Goal: Find specific page/section: Find specific page/section

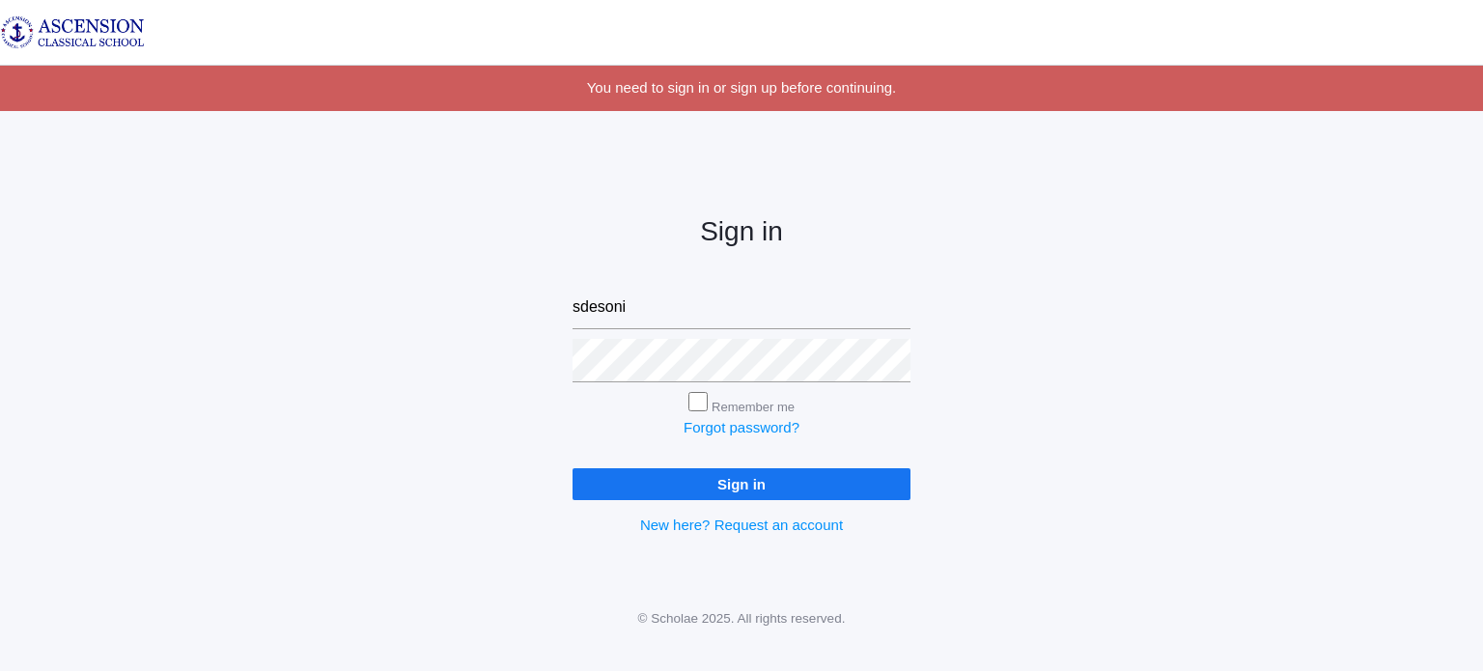
type input "[EMAIL_ADDRESS][DOMAIN_NAME]"
click at [573, 468] on input "Sign in" at bounding box center [742, 484] width 338 height 32
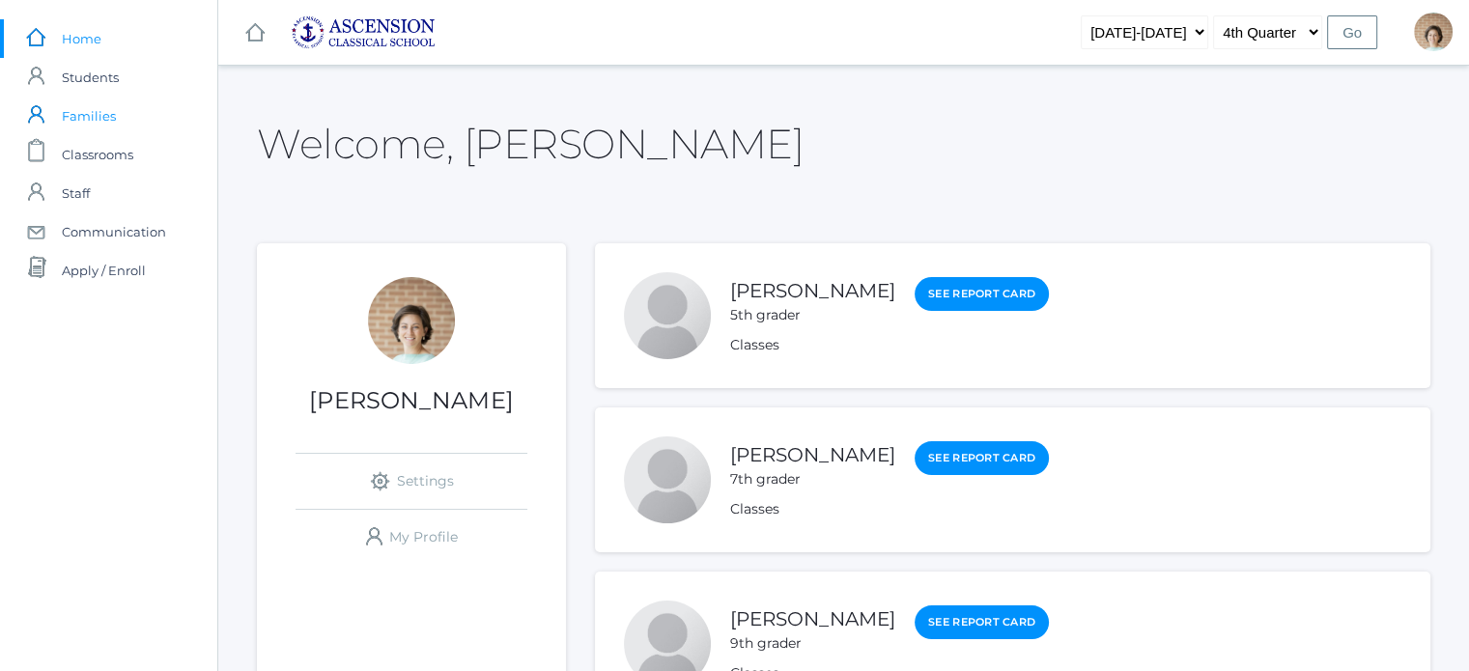
click at [104, 119] on span "Families" at bounding box center [89, 116] width 54 height 39
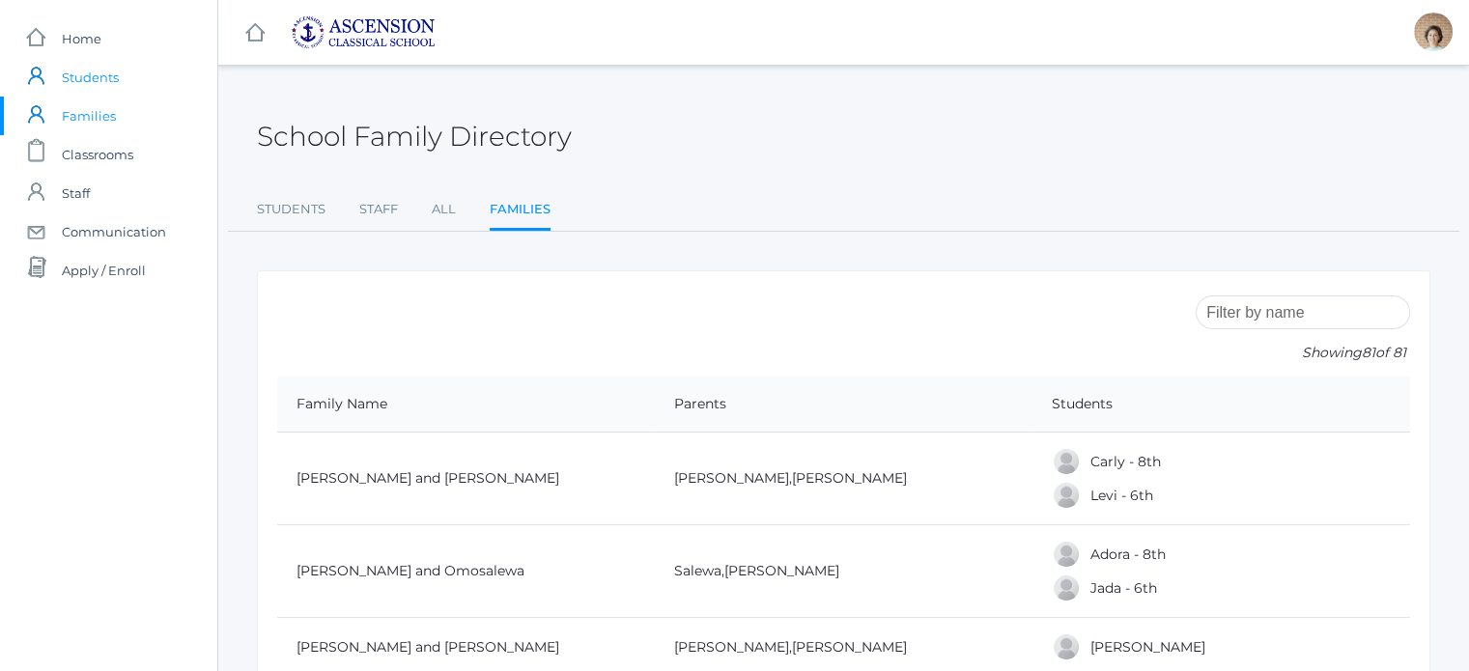
click at [90, 75] on span "Students" at bounding box center [90, 77] width 57 height 39
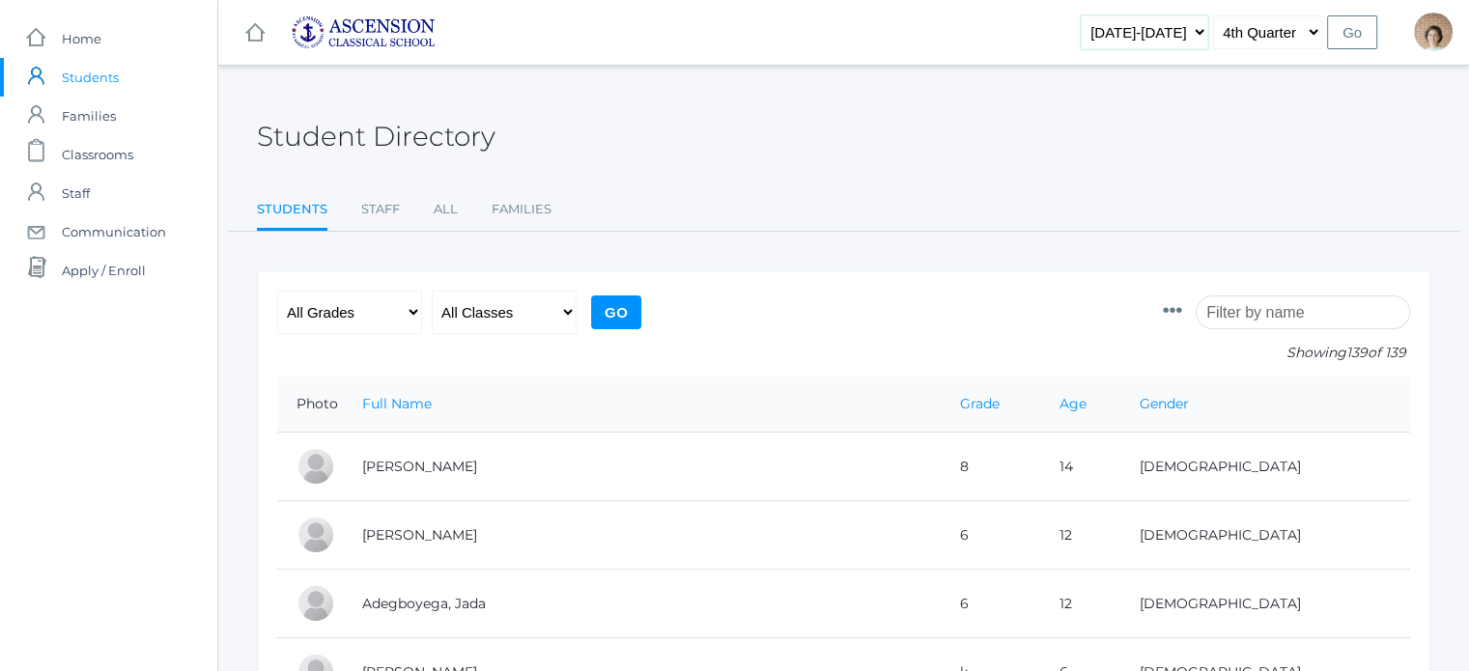
click at [1200, 33] on select "[DATE]-[DATE] [DATE]-[DATE] [DATE]-[DATE]" at bounding box center [1144, 32] width 127 height 34
click at [1199, 33] on select "[DATE]-[DATE] [DATE]-[DATE] [DATE]-[DATE]" at bounding box center [1144, 32] width 127 height 34
click at [77, 129] on span "Families" at bounding box center [89, 116] width 54 height 39
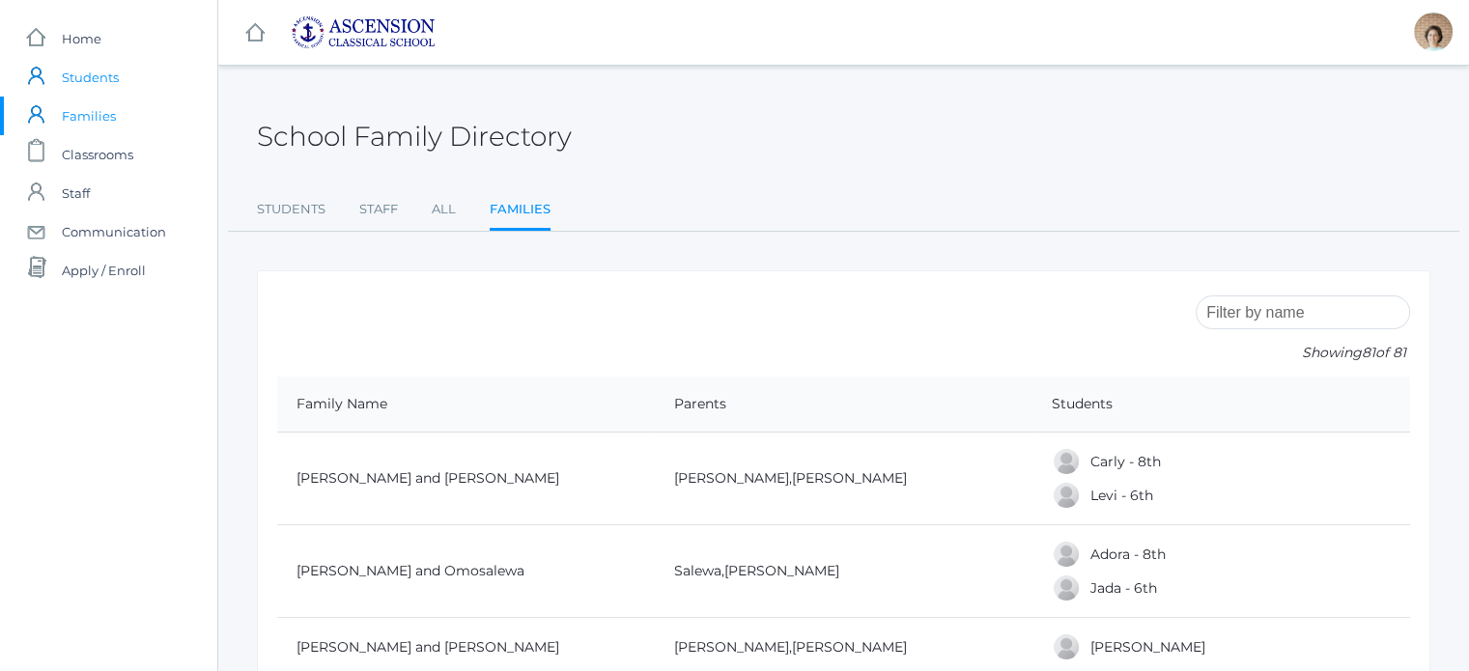
click at [73, 83] on span "Students" at bounding box center [90, 77] width 57 height 39
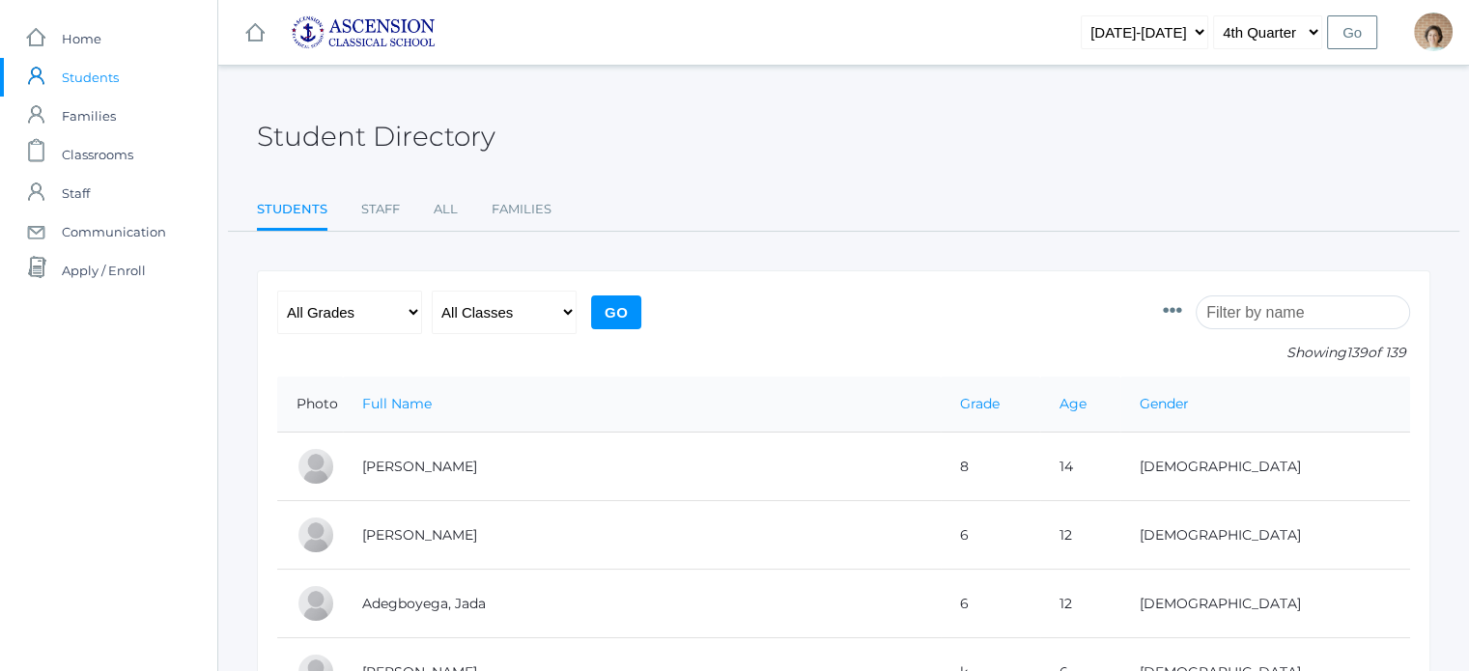
click at [1269, 320] on input "search" at bounding box center [1303, 313] width 214 height 34
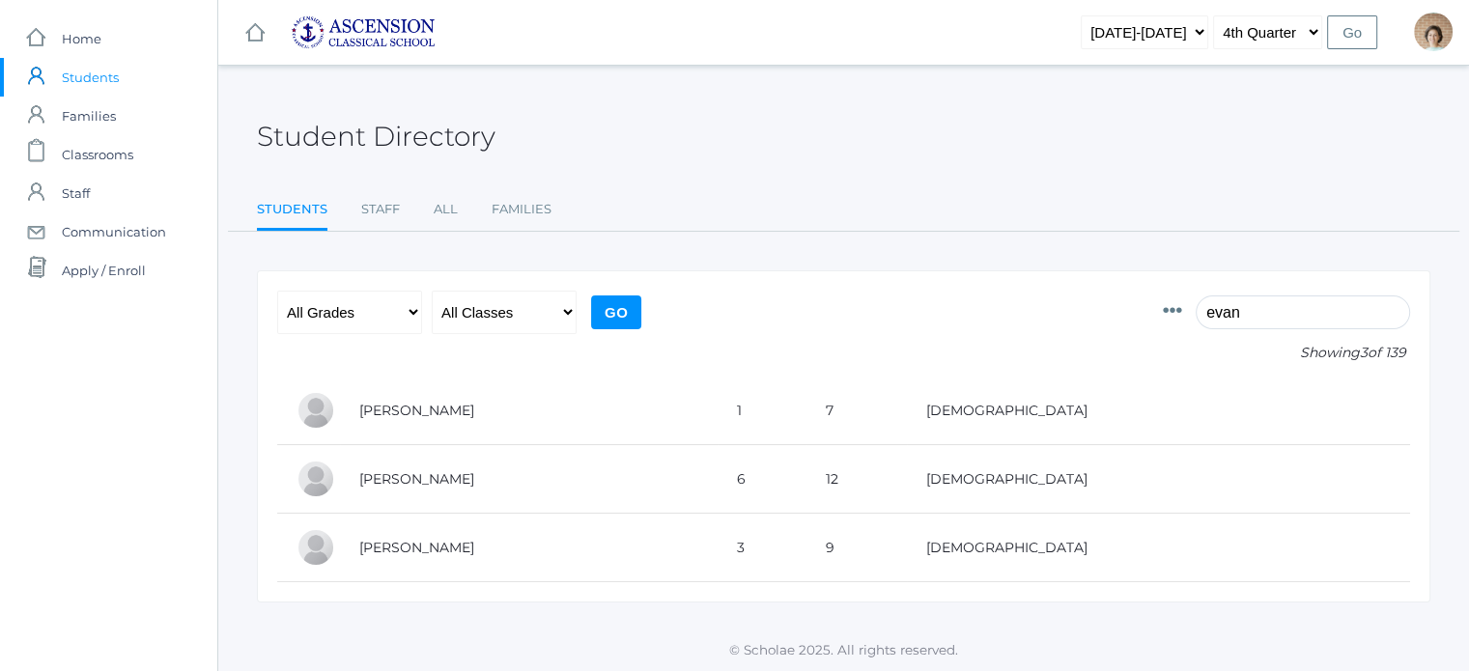
type input "evan"
